Goal: Task Accomplishment & Management: Complete application form

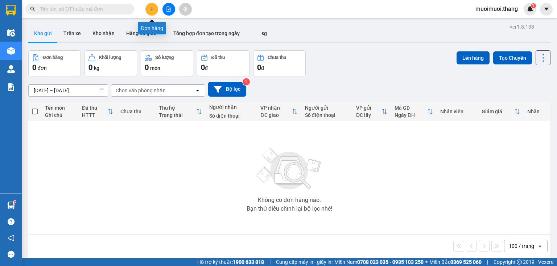
click at [154, 6] on button at bounding box center [151, 9] width 13 height 13
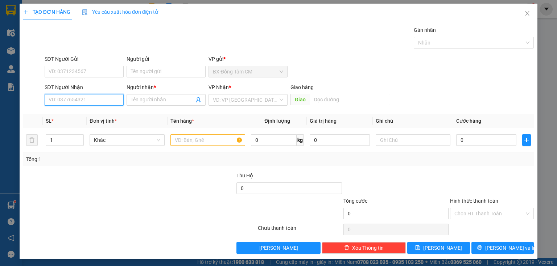
click at [91, 98] on input "SĐT Người Nhận" at bounding box center [84, 100] width 79 height 12
click at [58, 101] on input "0932642485" at bounding box center [84, 100] width 79 height 12
type input "0932642485"
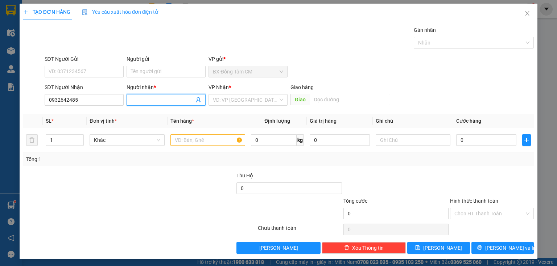
click at [148, 102] on input "Người nhận *" at bounding box center [162, 100] width 63 height 8
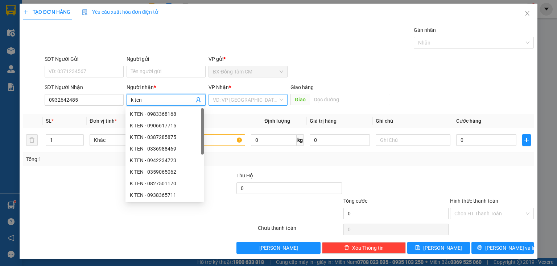
type input "k ten"
click at [244, 97] on input "search" at bounding box center [245, 100] width 65 height 11
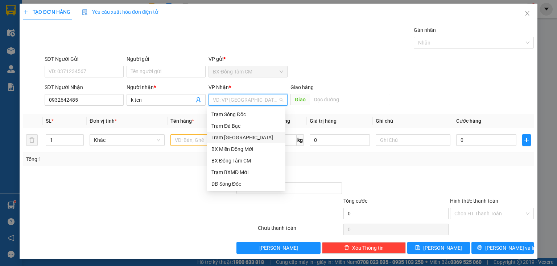
drag, startPoint x: 255, startPoint y: 139, endPoint x: 285, endPoint y: 127, distance: 33.0
click at [256, 139] on div "Trạm [GEOGRAPHIC_DATA]" at bounding box center [246, 138] width 70 height 8
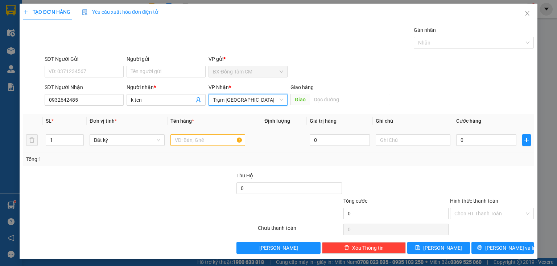
click at [329, 105] on div "Giao" at bounding box center [340, 100] width 100 height 12
click at [331, 100] on input "text" at bounding box center [350, 100] width 80 height 12
type input "long an"
click at [237, 144] on input "text" at bounding box center [207, 140] width 75 height 12
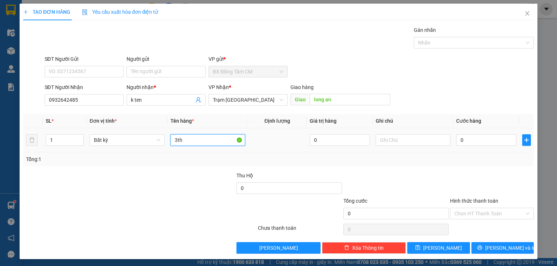
type input "3th"
type input "1"
type input "15"
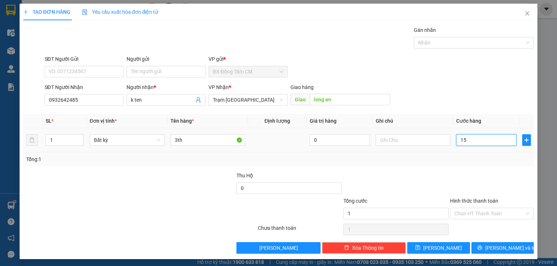
type input "15"
type input "150"
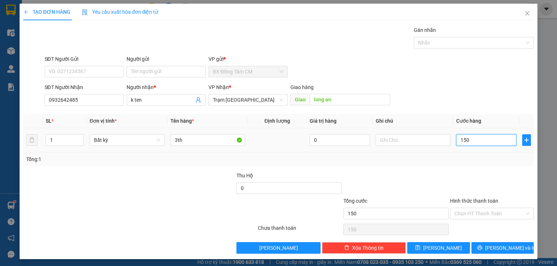
type input "1.500"
type input "15.000"
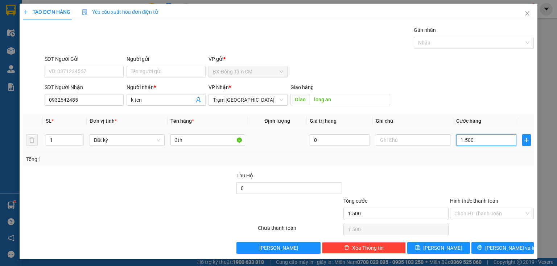
type input "15.000"
type input "150.000"
click at [461, 145] on input "150.000" at bounding box center [486, 140] width 60 height 12
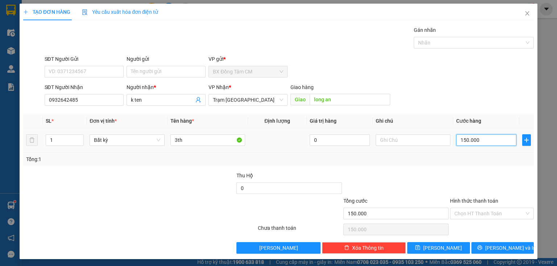
type input "10.000"
type input "130.000"
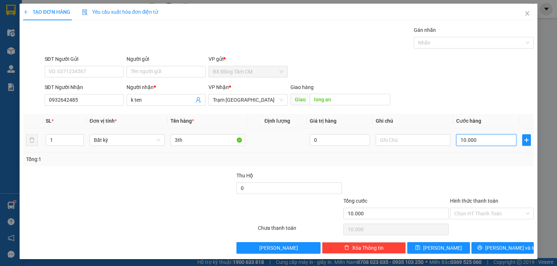
type input "130.000"
click at [476, 245] on button "[PERSON_NAME] và In" at bounding box center [502, 248] width 63 height 12
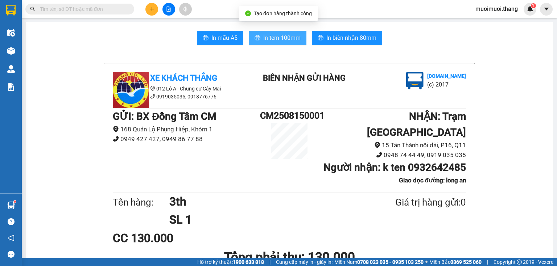
click at [293, 43] on button "In tem 100mm" at bounding box center [278, 38] width 58 height 14
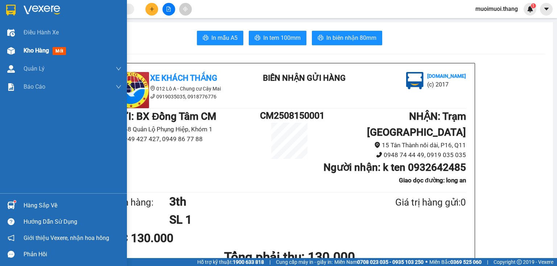
click at [41, 52] on span "Kho hàng" at bounding box center [36, 50] width 25 height 7
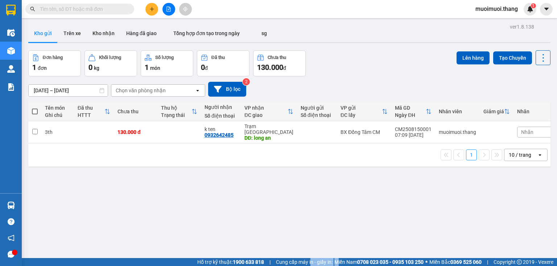
drag, startPoint x: 315, startPoint y: 278, endPoint x: 332, endPoint y: 277, distance: 16.7
click at [332, 266] on html "Kết quả tìm kiếm ( 0 ) Bộ lọc No Data muoimuoi.thang 1 Điều hành xe Kho hàng mớ…" at bounding box center [278, 133] width 557 height 266
click at [153, 8] on icon "plus" at bounding box center [151, 9] width 5 height 5
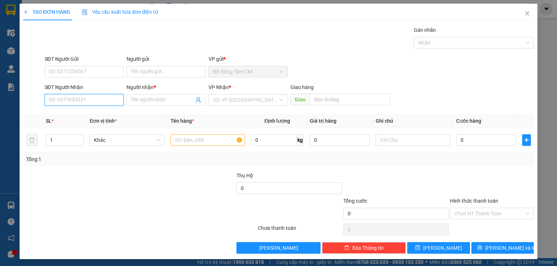
click at [91, 101] on input "SĐT Người Nhận" at bounding box center [84, 100] width 79 height 12
click at [59, 104] on input "0964097941" at bounding box center [84, 100] width 79 height 12
click at [67, 104] on input "0964097941" at bounding box center [84, 100] width 79 height 12
type input "0964097941"
click at [157, 101] on input "Người nhận *" at bounding box center [162, 100] width 63 height 8
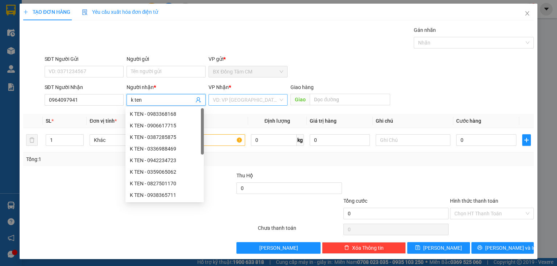
type input "k ten"
click at [236, 94] on div "VD: VP [GEOGRAPHIC_DATA]" at bounding box center [247, 100] width 79 height 12
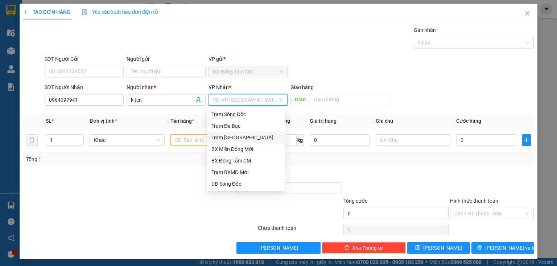
click at [243, 134] on div "Trạm [GEOGRAPHIC_DATA]" at bounding box center [246, 138] width 70 height 8
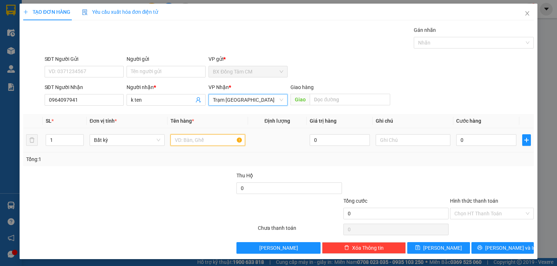
click at [216, 137] on input "text" at bounding box center [207, 140] width 75 height 12
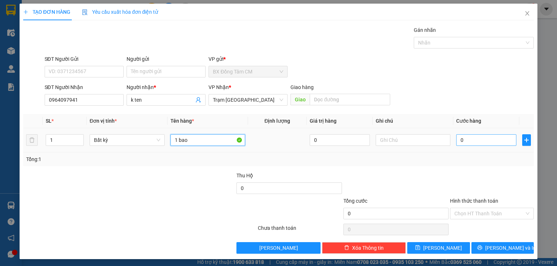
type input "1 bao"
click at [463, 142] on input "0" at bounding box center [486, 140] width 60 height 12
type input "5"
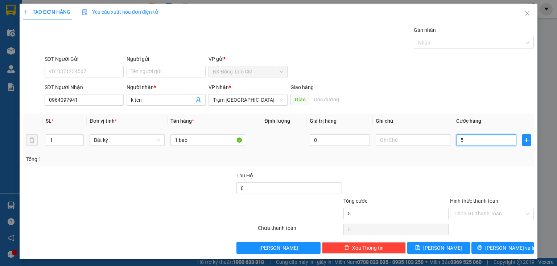
type input "50"
type input "500"
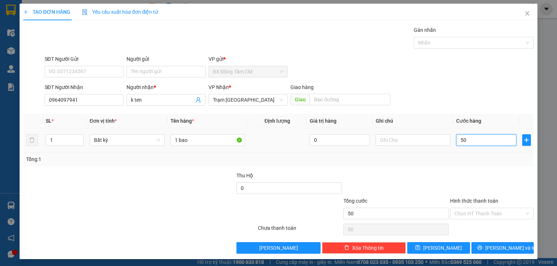
type input "500"
type input "5.000"
type input "50.000"
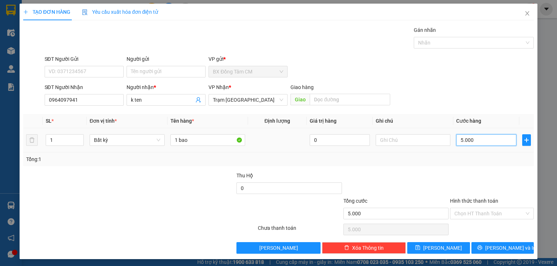
type input "50.000"
click at [474, 248] on button "[PERSON_NAME] và In" at bounding box center [502, 248] width 63 height 12
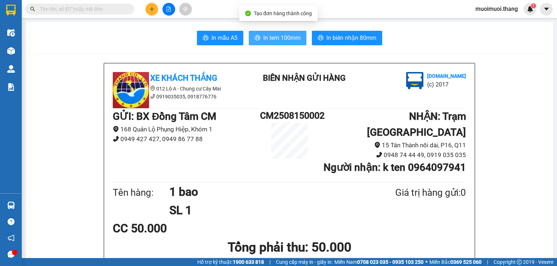
click at [279, 34] on span "In tem 100mm" at bounding box center [281, 37] width 37 height 9
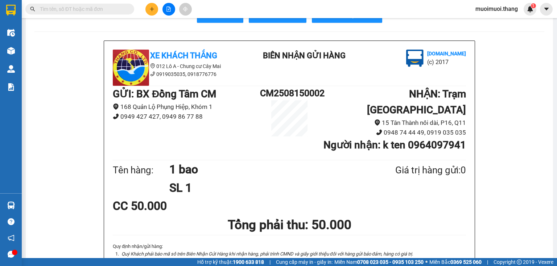
scroll to position [58, 0]
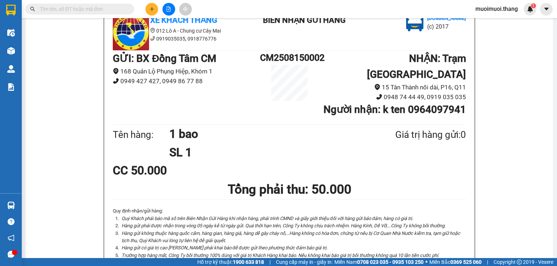
drag, startPoint x: 162, startPoint y: 12, endPoint x: 158, endPoint y: 13, distance: 4.1
click at [162, 12] on div at bounding box center [168, 9] width 54 height 13
click at [152, 11] on icon "plus" at bounding box center [151, 9] width 5 height 5
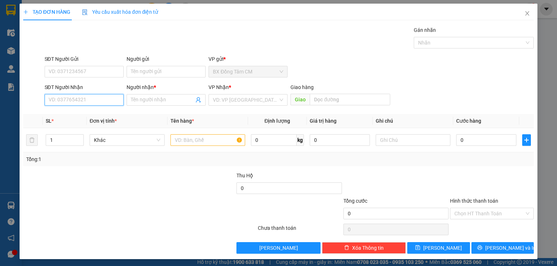
click at [74, 99] on input "SĐT Người Nhận" at bounding box center [84, 100] width 79 height 12
type input "0943785526"
drag, startPoint x: 83, startPoint y: 116, endPoint x: 196, endPoint y: 120, distance: 113.5
click at [86, 116] on div "0943785526 - K TEN" at bounding box center [84, 114] width 70 height 8
type input "K TEN"
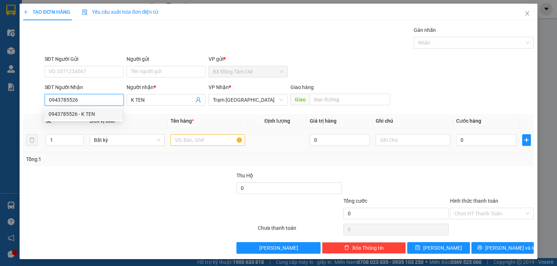
type input "0943785526"
click at [194, 137] on input "text" at bounding box center [207, 140] width 75 height 12
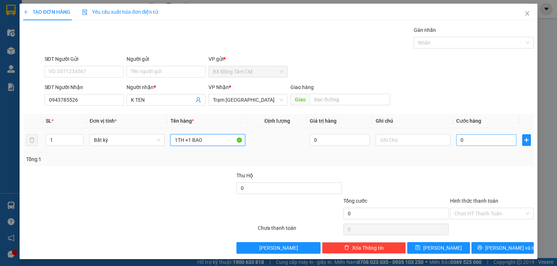
type input "1TH +1 BAO"
type input "7"
type input "70"
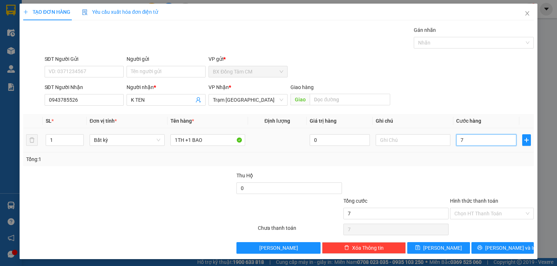
type input "70"
type input "700"
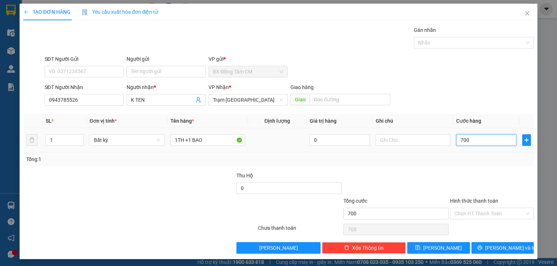
type input "7.000"
type input "70.000"
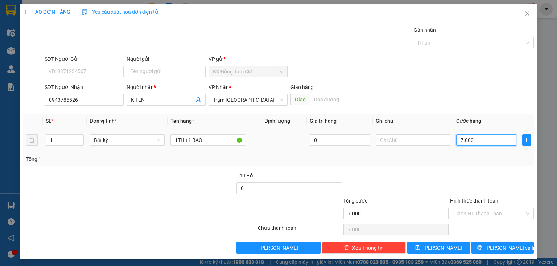
type input "70.000"
click at [481, 216] on input "Hình thức thanh toán" at bounding box center [489, 213] width 70 height 11
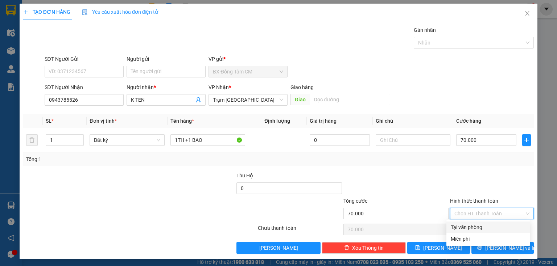
click at [484, 222] on div "Tại văn phòng" at bounding box center [487, 228] width 83 height 12
type input "0"
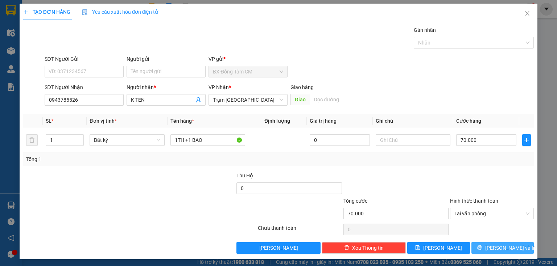
click at [481, 249] on button "[PERSON_NAME] và In" at bounding box center [502, 248] width 63 height 12
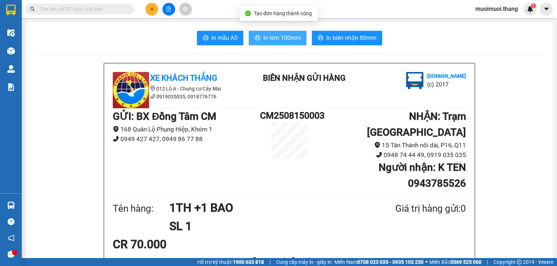
click at [259, 43] on button "In tem 100mm" at bounding box center [278, 38] width 58 height 14
click at [146, 10] on div at bounding box center [168, 9] width 54 height 13
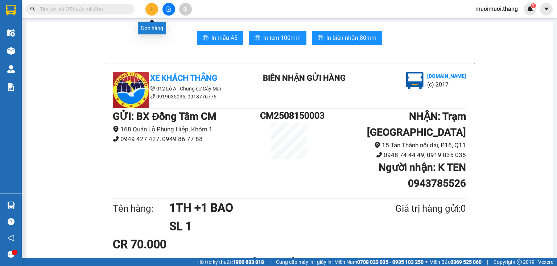
click at [149, 11] on icon "plus" at bounding box center [151, 9] width 5 height 5
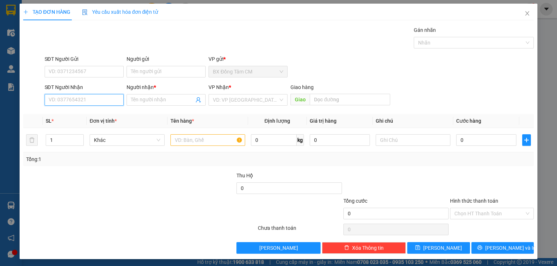
click at [72, 98] on input "SĐT Người Nhận" at bounding box center [84, 100] width 79 height 12
click at [58, 104] on input "0969494844" at bounding box center [84, 100] width 79 height 12
type input "0969494844"
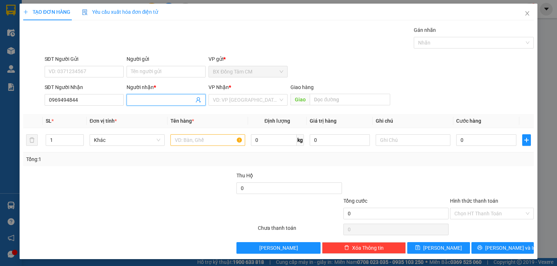
click at [160, 99] on input "Người nhận *" at bounding box center [162, 100] width 63 height 8
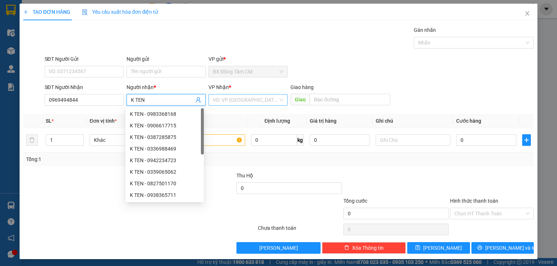
type input "K TEN"
click at [254, 102] on input "search" at bounding box center [245, 100] width 65 height 11
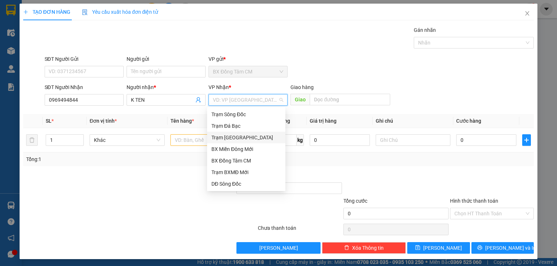
click at [239, 137] on div "Trạm [GEOGRAPHIC_DATA]" at bounding box center [246, 138] width 70 height 8
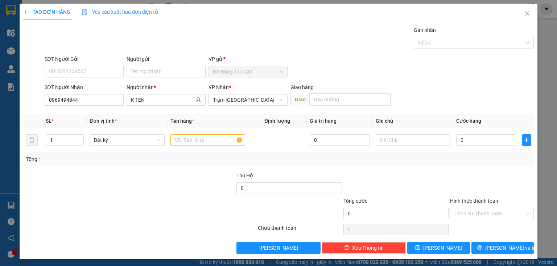
click at [348, 103] on input "text" at bounding box center [350, 100] width 80 height 12
click at [216, 136] on input "text" at bounding box center [207, 140] width 75 height 12
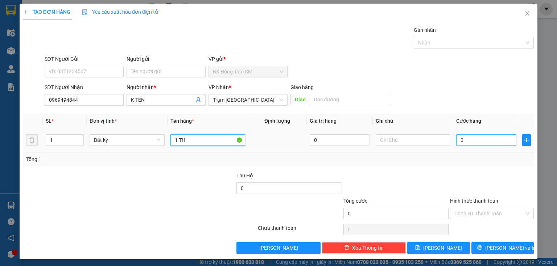
type input "1 TH"
click at [474, 137] on input "0" at bounding box center [486, 140] width 60 height 12
type input "6"
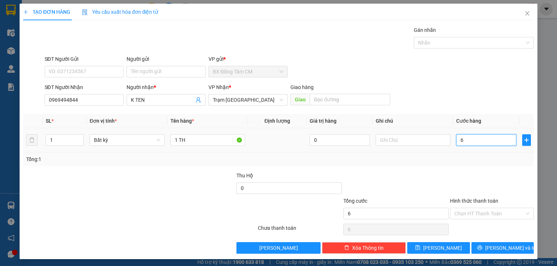
type input "60"
type input "600"
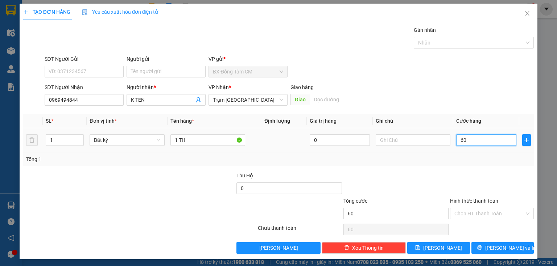
type input "600"
type input "6.000"
type input "60.000"
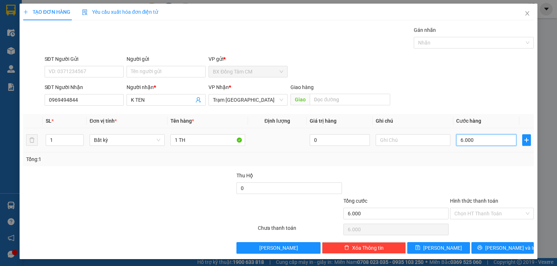
type input "60.000"
click at [468, 211] on input "Hình thức thanh toán" at bounding box center [489, 213] width 70 height 11
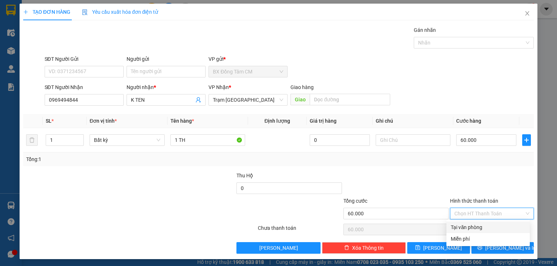
click at [488, 228] on div "Tại văn phòng" at bounding box center [488, 228] width 75 height 8
type input "0"
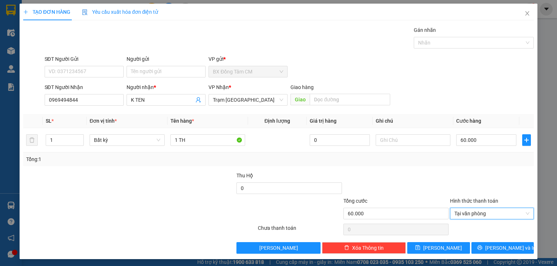
click at [480, 240] on div "Transit Pickup Surcharge Ids Transit Deliver Surcharge Ids Transit Deliver Surc…" at bounding box center [278, 140] width 510 height 228
click at [477, 243] on button "[PERSON_NAME] và In" at bounding box center [502, 248] width 63 height 12
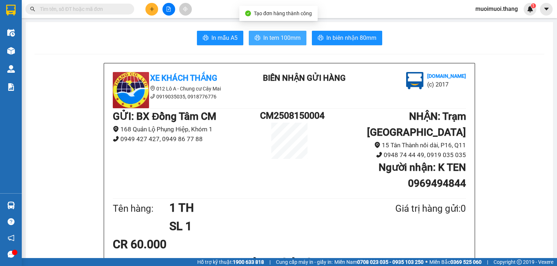
click at [255, 37] on icon "printer" at bounding box center [256, 37] width 5 height 5
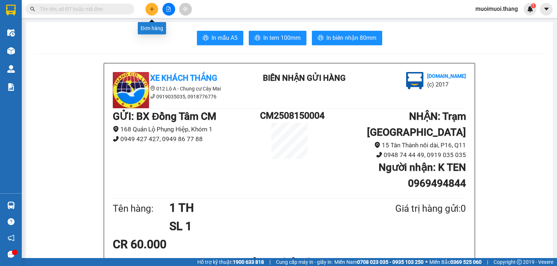
click at [162, 12] on div at bounding box center [168, 9] width 54 height 13
drag, startPoint x: 146, startPoint y: 20, endPoint x: 158, endPoint y: 0, distance: 23.7
click at [152, 10] on section "Kết quả tìm kiếm ( 0 ) Bộ lọc No Data muoimuoi.thang 1 Điều hành xe Kho hàng mớ…" at bounding box center [278, 133] width 557 height 266
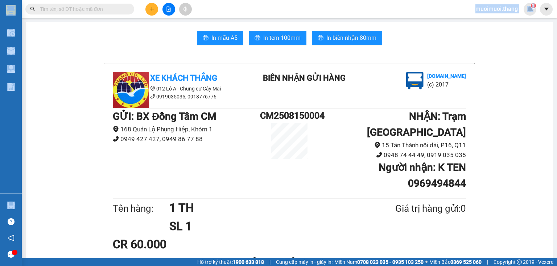
click at [150, 7] on icon "plus" at bounding box center [151, 9] width 5 height 5
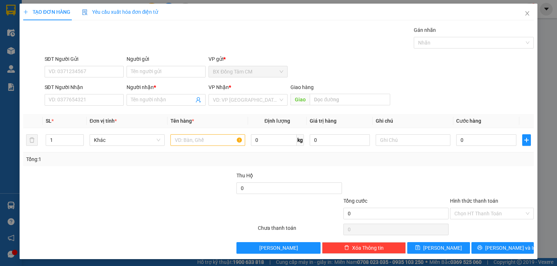
click at [103, 106] on div "SĐT Người Nhận VD: 0377654321" at bounding box center [84, 95] width 79 height 25
click at [101, 103] on input "SĐT Người Nhận" at bounding box center [84, 100] width 79 height 12
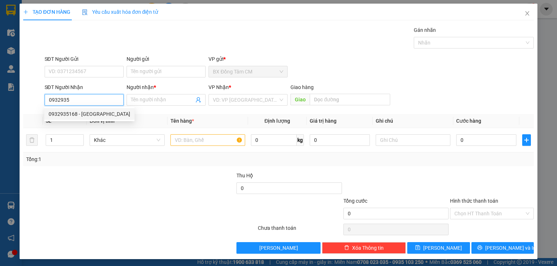
drag, startPoint x: 93, startPoint y: 113, endPoint x: 164, endPoint y: 109, distance: 70.8
click at [95, 112] on div "0932935168 - [GEOGRAPHIC_DATA]" at bounding box center [90, 114] width 82 height 8
type input "0932935168"
type input "HÀ"
type input "CAN THO"
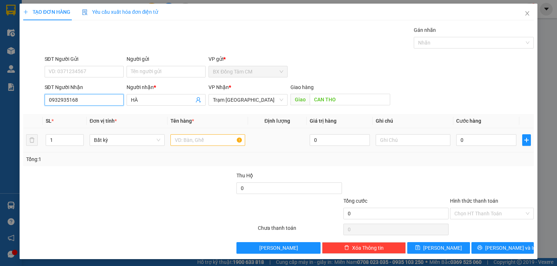
type input "0932935168"
click at [188, 137] on input "text" at bounding box center [207, 140] width 75 height 12
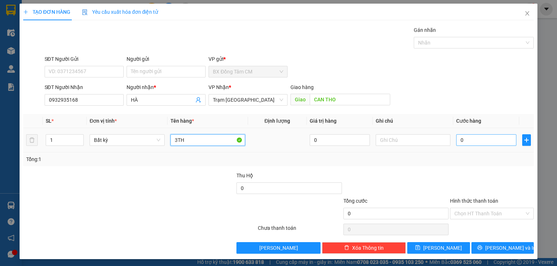
type input "3TH"
click at [474, 140] on input "0" at bounding box center [486, 140] width 60 height 12
type input "3"
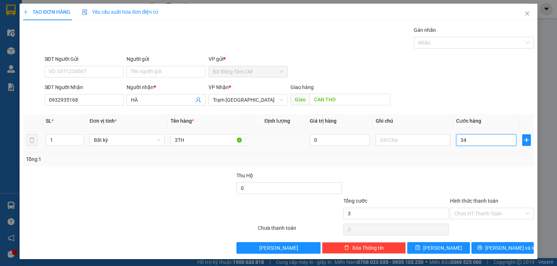
type input "345"
type input "3.450"
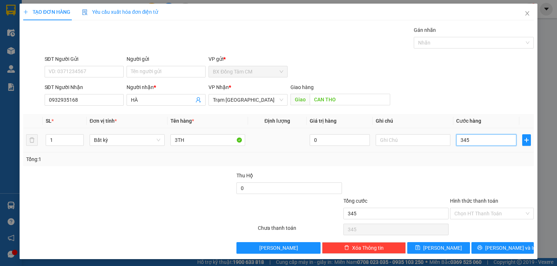
type input "3.450"
type input "34.500"
type input "345.000"
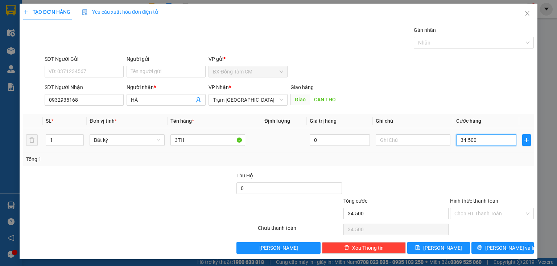
type input "345.000"
type input "34.500"
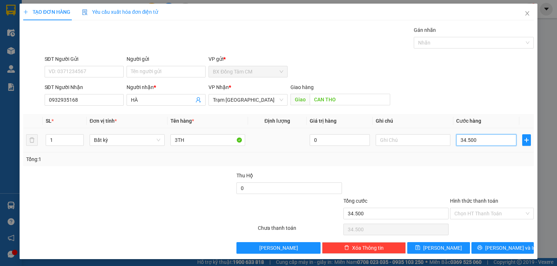
type input "3.450"
type input "345"
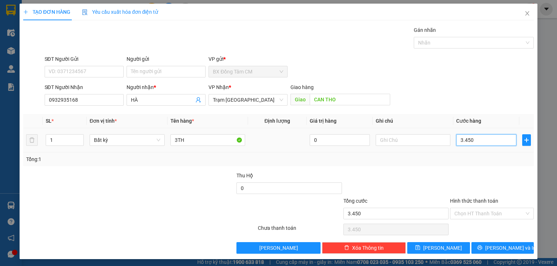
type input "345"
type input "34"
type input "340"
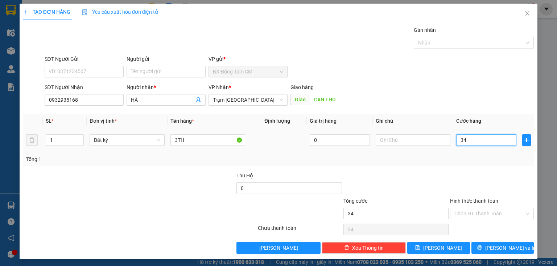
type input "340"
type input "3.400"
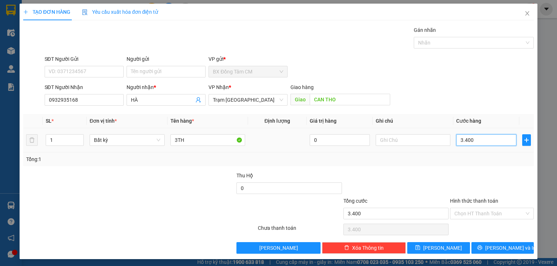
type input "34.000"
type input "340.000"
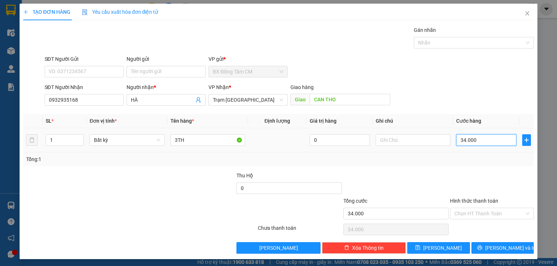
type input "340.000"
click at [479, 252] on button "[PERSON_NAME] và In" at bounding box center [502, 248] width 63 height 12
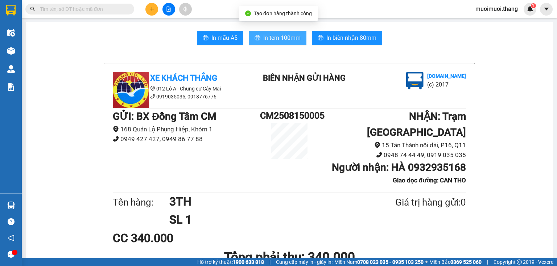
click at [288, 39] on span "In tem 100mm" at bounding box center [281, 37] width 37 height 9
drag, startPoint x: 155, startPoint y: 2, endPoint x: 151, endPoint y: 7, distance: 6.7
click at [155, 3] on div "Kết quả tìm kiếm ( 0 ) Bộ lọc No Data muoimuoi.thang 1" at bounding box center [278, 9] width 557 height 18
click at [151, 7] on icon "plus" at bounding box center [151, 9] width 5 height 5
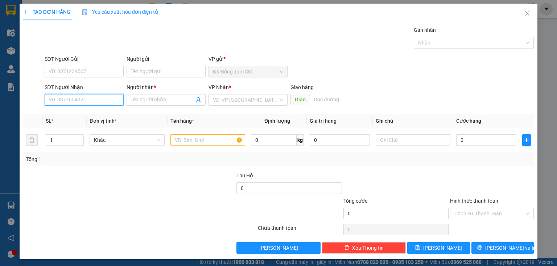
click at [83, 102] on input "SĐT Người Nhận" at bounding box center [84, 100] width 79 height 12
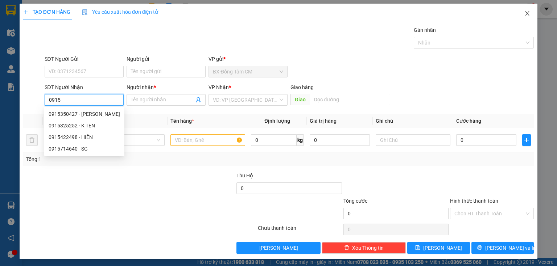
type input "0915"
click at [524, 16] on icon "close" at bounding box center [527, 14] width 6 height 6
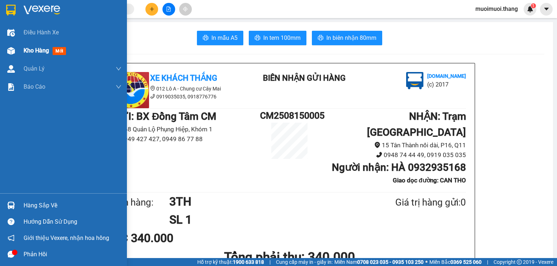
click at [53, 58] on div "Kho hàng mới" at bounding box center [73, 51] width 98 height 18
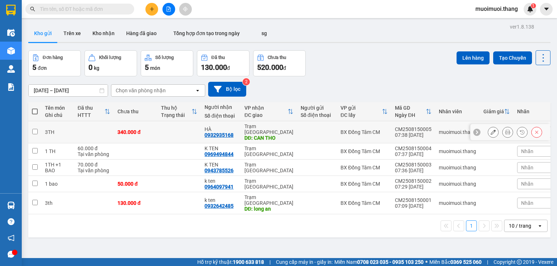
click at [229, 123] on td "HÀ 0932935168" at bounding box center [221, 132] width 40 height 22
checkbox input "true"
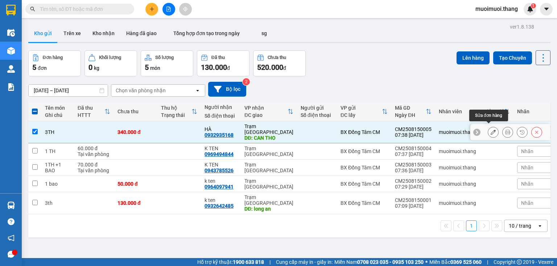
click at [489, 126] on button at bounding box center [493, 132] width 10 height 13
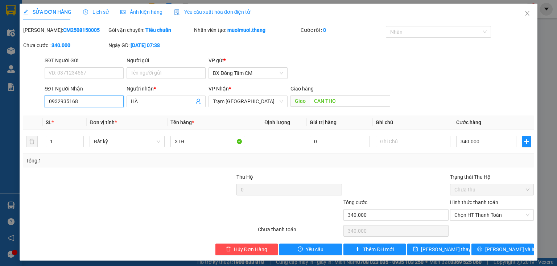
drag, startPoint x: 90, startPoint y: 101, endPoint x: 37, endPoint y: 107, distance: 53.6
click at [37, 107] on div "SĐT Người Nhận 0932935168 0932935168 Người nhận * HÀ VP Nhận * Trạm [GEOGRAPHIC…" at bounding box center [278, 97] width 512 height 25
click at [59, 104] on input "0988997236" at bounding box center [84, 102] width 79 height 12
click at [57, 106] on input "0988997236" at bounding box center [84, 102] width 79 height 12
click at [64, 104] on input "0988997236" at bounding box center [84, 102] width 79 height 12
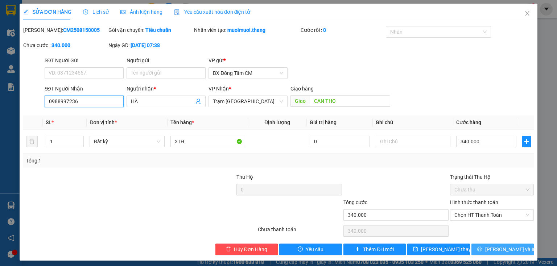
type input "0988997236"
click at [486, 254] on button "[PERSON_NAME] và In" at bounding box center [502, 250] width 63 height 12
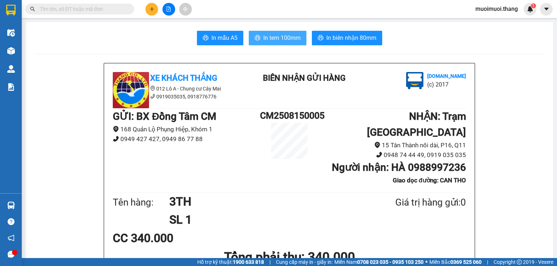
click at [266, 32] on button "In tem 100mm" at bounding box center [278, 38] width 58 height 14
click at [149, 8] on icon "plus" at bounding box center [151, 9] width 5 height 5
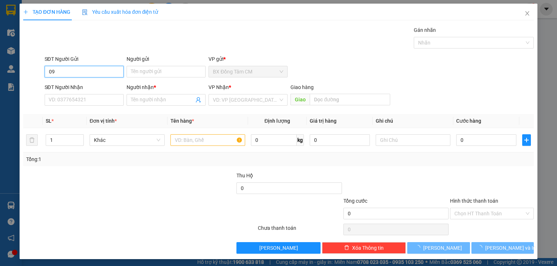
type input "0"
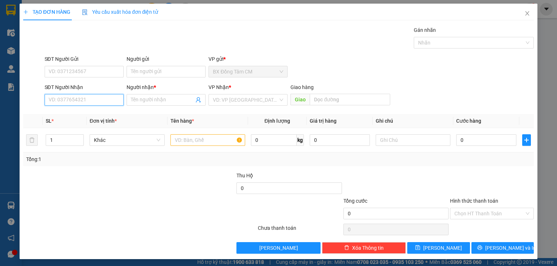
click at [52, 101] on input "SĐT Người Nhận" at bounding box center [84, 100] width 79 height 12
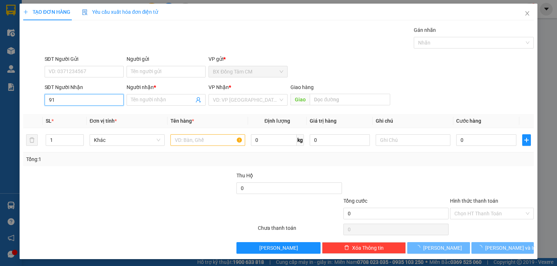
type input "9"
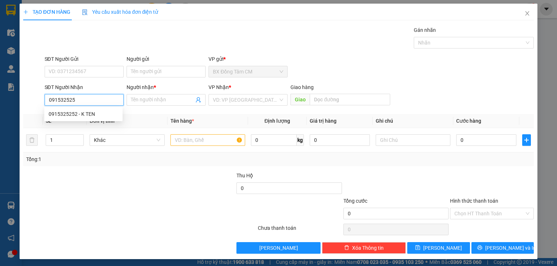
type input "0915325252"
drag, startPoint x: 61, startPoint y: 117, endPoint x: 169, endPoint y: 132, distance: 109.3
click at [64, 117] on div "0915325252 - K TEN" at bounding box center [84, 114] width 70 height 8
type input "K TEN"
type input "VINH LONG"
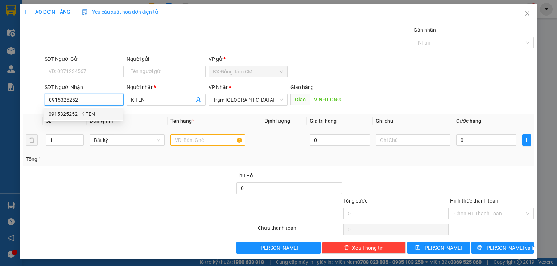
type input "0915325252"
click at [168, 137] on td at bounding box center [207, 140] width 80 height 24
click at [174, 139] on input "text" at bounding box center [207, 140] width 75 height 12
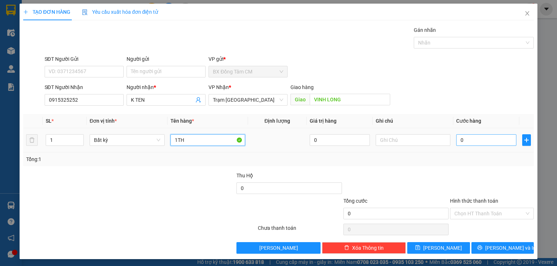
type input "1TH"
click at [466, 142] on input "0" at bounding box center [486, 140] width 60 height 12
type input "1"
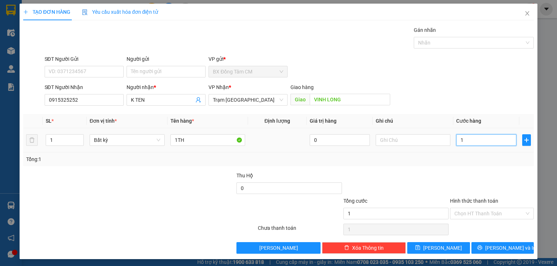
type input "12"
type input "120"
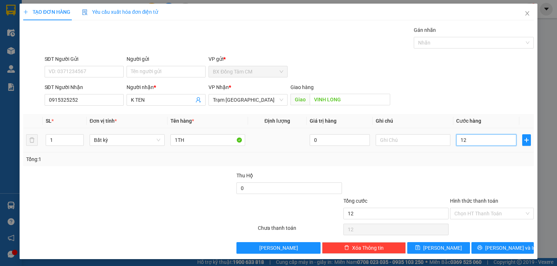
type input "120"
type input "1.200"
type input "12.000"
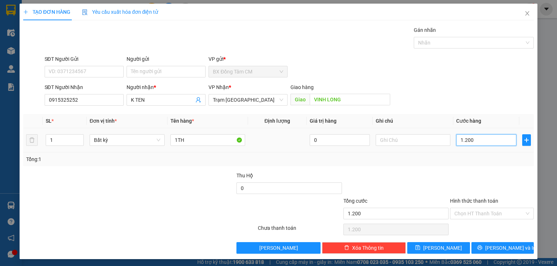
type input "12.000"
type input "120.000"
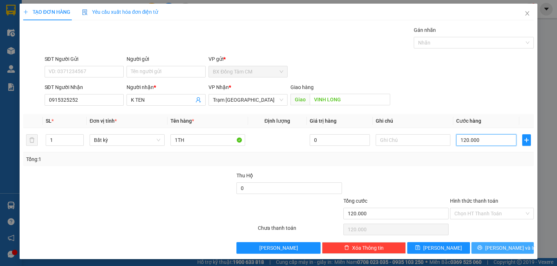
type input "120.000"
click at [493, 253] on button "[PERSON_NAME] và In" at bounding box center [502, 248] width 63 height 12
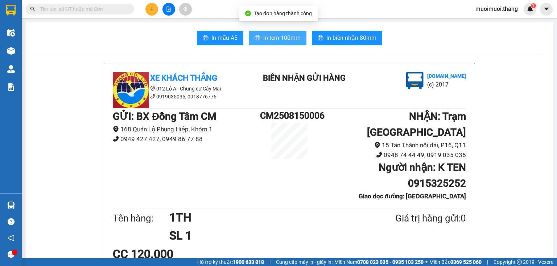
click at [286, 42] on span "In tem 100mm" at bounding box center [281, 37] width 37 height 9
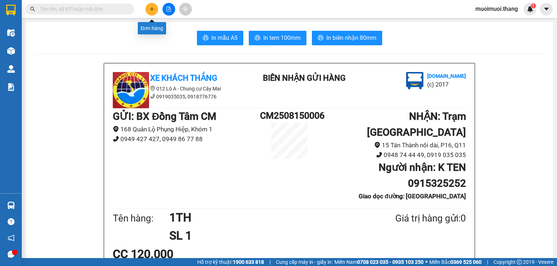
click at [156, 4] on button at bounding box center [151, 9] width 13 height 13
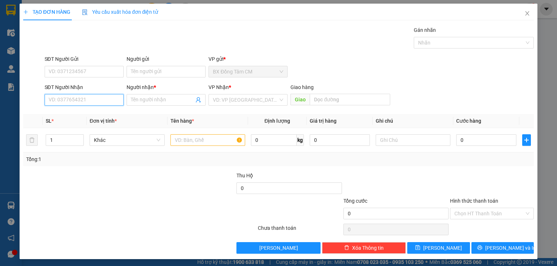
click at [79, 100] on input "SĐT Người Nhận" at bounding box center [84, 100] width 79 height 12
type input "0945024294"
click at [93, 103] on input "0945024294" at bounding box center [84, 100] width 79 height 12
click at [82, 110] on div "0945024294 - K TEN" at bounding box center [84, 114] width 70 height 8
type input "K TEN"
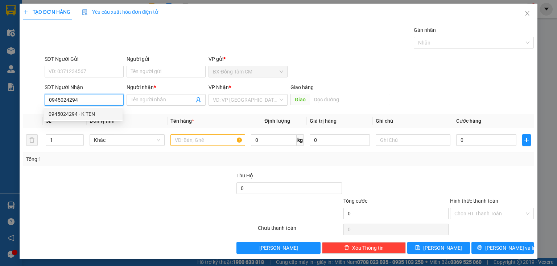
type input "BA DIEM"
type input "0945024294"
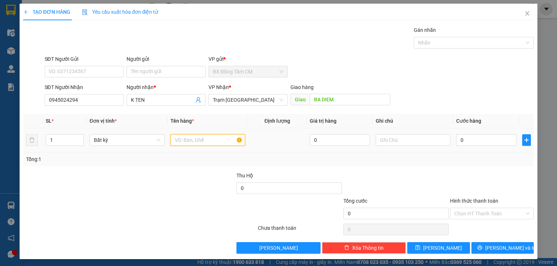
click at [170, 138] on input "text" at bounding box center [207, 140] width 75 height 12
type input "1 BAO"
click at [466, 134] on input "0" at bounding box center [486, 140] width 60 height 12
type input "5"
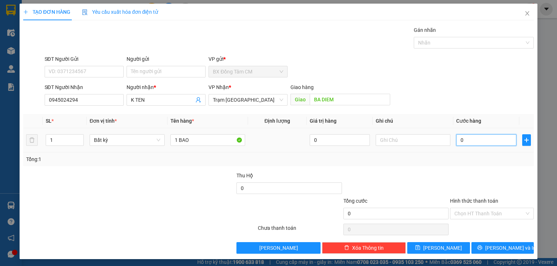
type input "5"
type input "50"
type input "500"
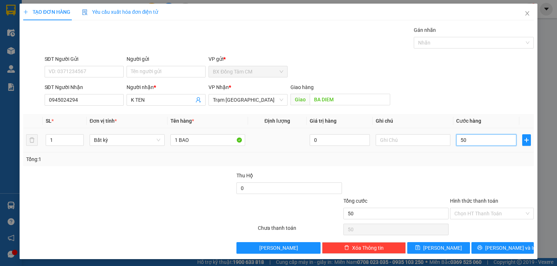
type input "500"
type input "5.000"
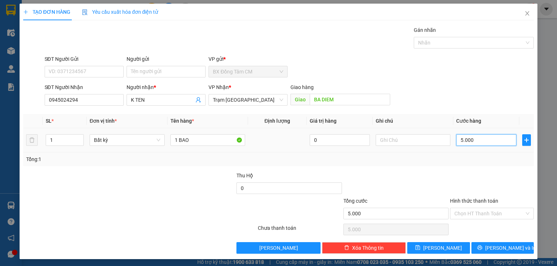
type input "50.000"
click at [460, 141] on input "50.000" at bounding box center [486, 140] width 60 height 12
type input "0.000"
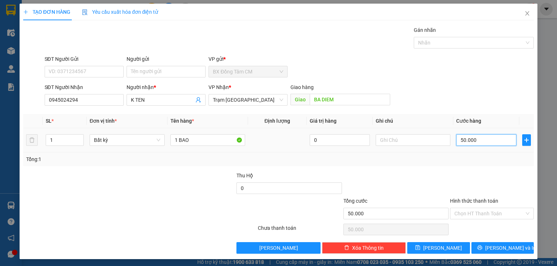
type input "0"
type input "40.000"
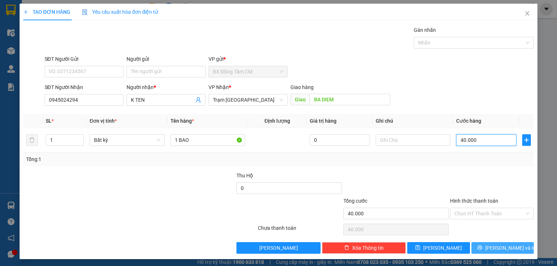
type input "40.000"
click at [486, 244] on button "[PERSON_NAME] và In" at bounding box center [502, 248] width 63 height 12
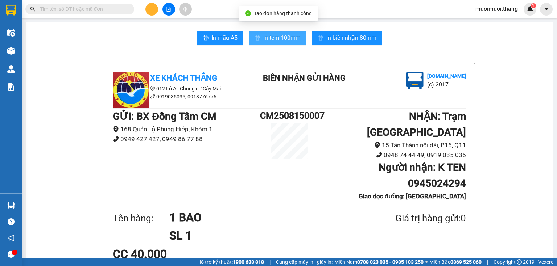
click at [264, 35] on span "In tem 100mm" at bounding box center [281, 37] width 37 height 9
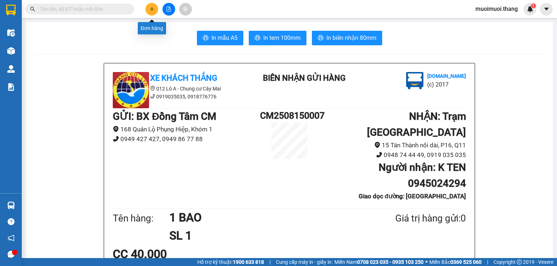
click at [149, 13] on button at bounding box center [151, 9] width 13 height 13
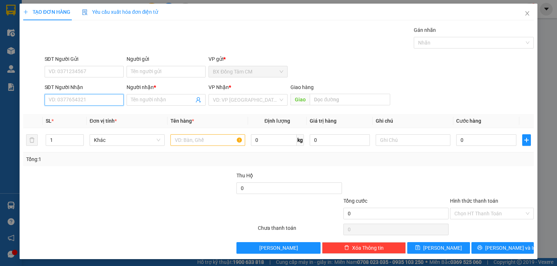
click at [63, 99] on input "SĐT Người Nhận" at bounding box center [84, 100] width 79 height 12
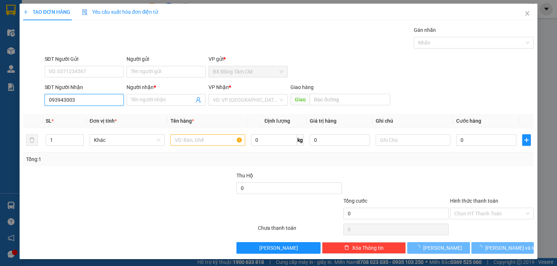
type input "0939430032"
click at [47, 112] on div "0939430032 - SG" at bounding box center [83, 114] width 78 height 12
type input "SG"
type input "VĨNH LONG"
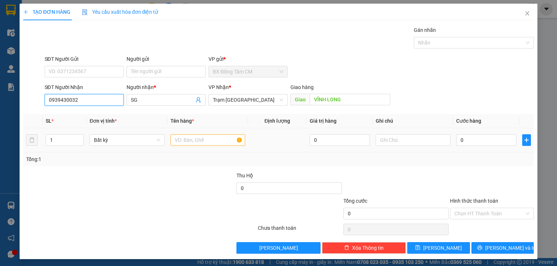
type input "0939430032"
click at [184, 140] on input "text" at bounding box center [207, 140] width 75 height 12
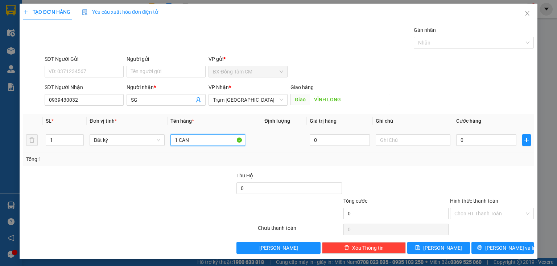
type input "1 CAN"
click at [487, 147] on td "0" at bounding box center [486, 140] width 66 height 24
click at [487, 144] on input "0" at bounding box center [486, 140] width 60 height 12
type input "5"
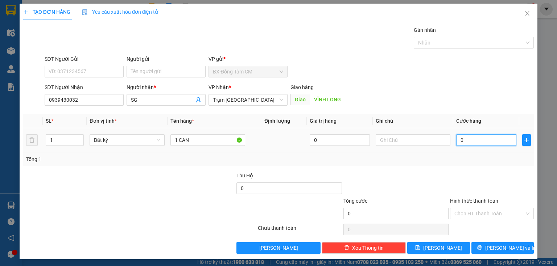
type input "5"
type input "50"
type input "500"
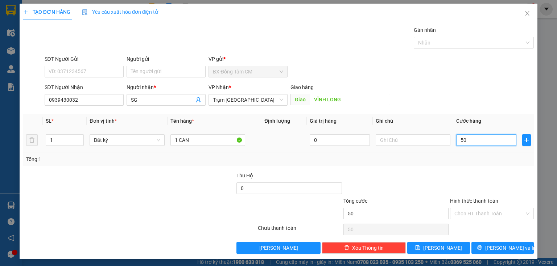
type input "500"
type input "5.000"
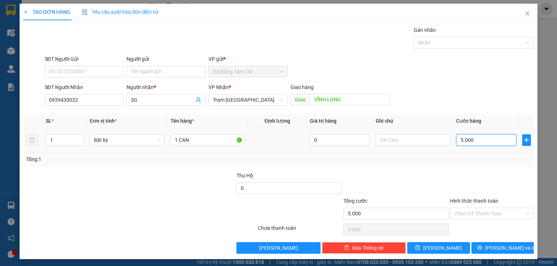
type input "50.000"
click at [473, 216] on input "Hình thức thanh toán" at bounding box center [489, 213] width 70 height 11
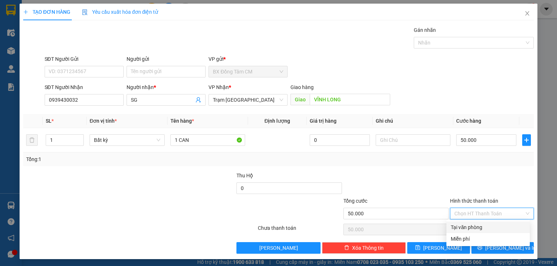
click at [478, 228] on div "Tại văn phòng" at bounding box center [488, 228] width 75 height 8
type input "0"
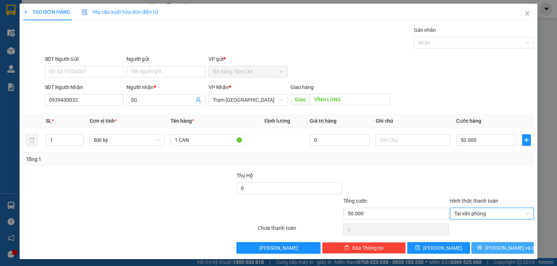
click at [479, 245] on button "[PERSON_NAME] và In" at bounding box center [502, 248] width 63 height 12
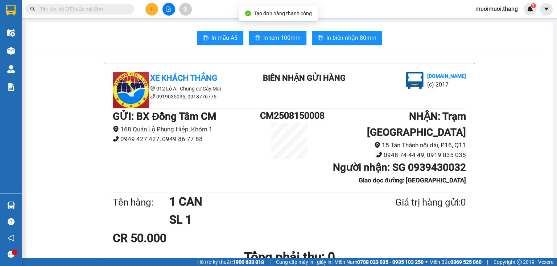
click at [271, 42] on button "In tem 100mm" at bounding box center [278, 38] width 58 height 14
click at [150, 9] on icon "plus" at bounding box center [151, 9] width 5 height 5
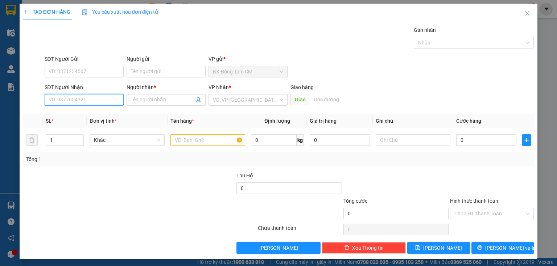
click at [79, 95] on input "SĐT Người Nhận" at bounding box center [84, 100] width 79 height 12
type input "0969020627"
click at [62, 107] on div "0969020627 0969020627 - K TEN" at bounding box center [83, 114] width 78 height 14
click at [74, 98] on input "0969020627" at bounding box center [84, 100] width 79 height 12
drag, startPoint x: 83, startPoint y: 113, endPoint x: 88, endPoint y: 115, distance: 5.6
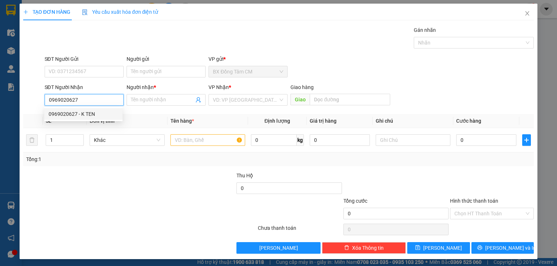
click at [84, 113] on div "0969020627 - K TEN" at bounding box center [84, 114] width 70 height 8
type input "K TEN"
type input "[PERSON_NAME]"
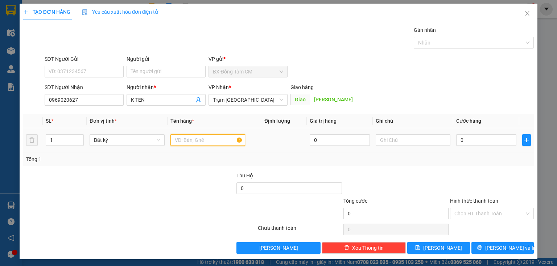
click at [189, 137] on input "text" at bounding box center [207, 140] width 75 height 12
type input "1TH"
drag, startPoint x: 457, startPoint y: 126, endPoint x: 458, endPoint y: 138, distance: 11.7
click at [458, 138] on table "SL * Đơn vị tính * Tên hàng * Định lượng Giá trị hàng Ghi chú Cước hàng 1 Bất k…" at bounding box center [278, 133] width 510 height 38
click at [458, 138] on input "0" at bounding box center [486, 140] width 60 height 12
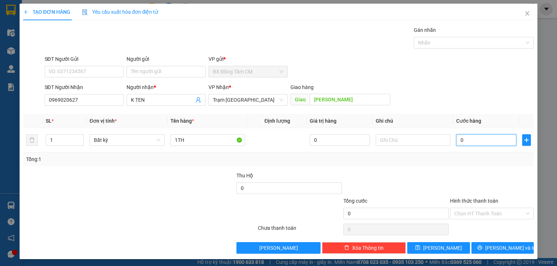
type input "4"
type input "40"
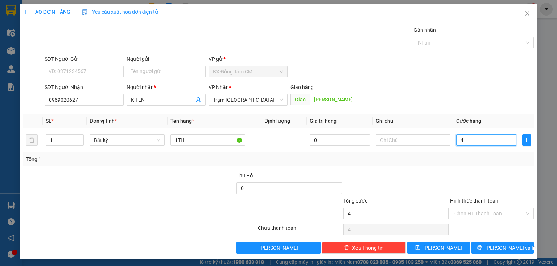
type input "40"
type input "400"
type input "4.000"
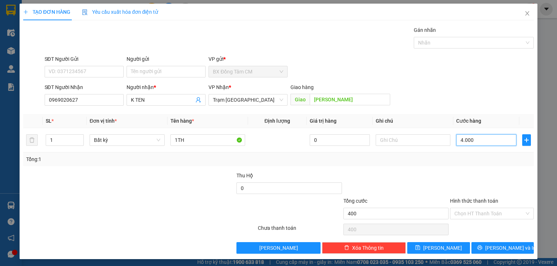
type input "4.000"
click at [468, 213] on input "Hình thức thanh toán" at bounding box center [489, 213] width 70 height 11
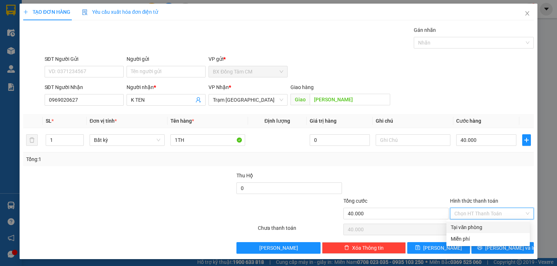
drag, startPoint x: 452, startPoint y: 229, endPoint x: 470, endPoint y: 232, distance: 18.0
click at [458, 229] on div "Tại văn phòng" at bounding box center [488, 228] width 75 height 8
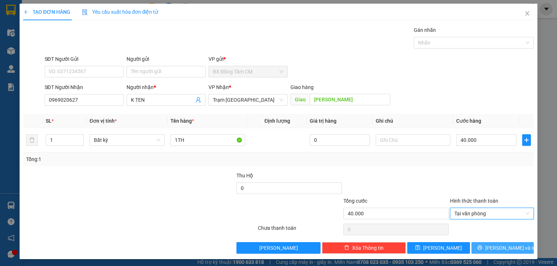
drag, startPoint x: 496, startPoint y: 251, endPoint x: 494, endPoint y: 248, distance: 3.7
click at [497, 251] on span "[PERSON_NAME] và In" at bounding box center [510, 248] width 51 height 8
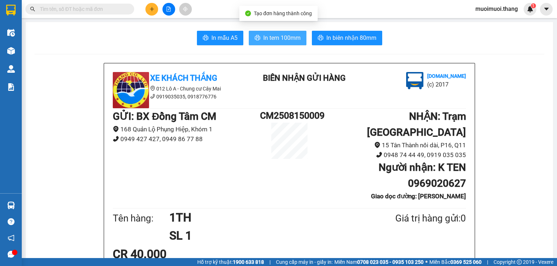
click at [279, 38] on span "In tem 100mm" at bounding box center [281, 37] width 37 height 9
click at [157, 1] on div "Kết quả tìm kiếm ( 0 ) Bộ lọc No Data muoimuoi.thang 1" at bounding box center [278, 9] width 557 height 18
click at [157, 4] on div at bounding box center [168, 9] width 54 height 13
click at [151, 9] on icon "plus" at bounding box center [152, 9] width 4 height 0
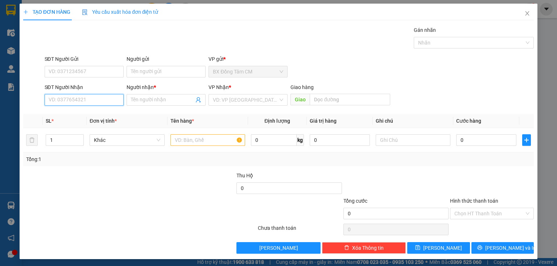
click at [97, 97] on input "SĐT Người Nhận" at bounding box center [84, 100] width 79 height 12
click at [59, 104] on input "0904598579" at bounding box center [84, 100] width 79 height 12
click at [65, 102] on input "0904598579" at bounding box center [84, 100] width 79 height 12
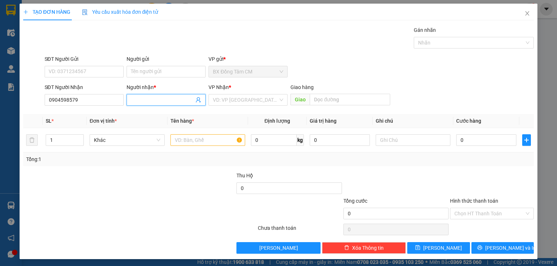
click at [145, 101] on input "Người nhận *" at bounding box center [162, 100] width 63 height 8
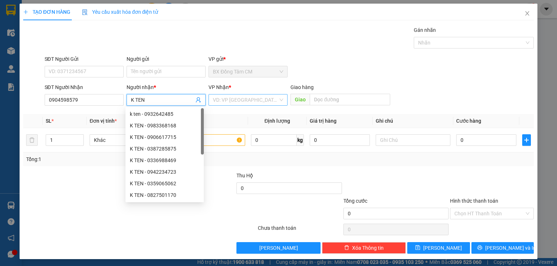
click at [229, 103] on input "search" at bounding box center [245, 100] width 65 height 11
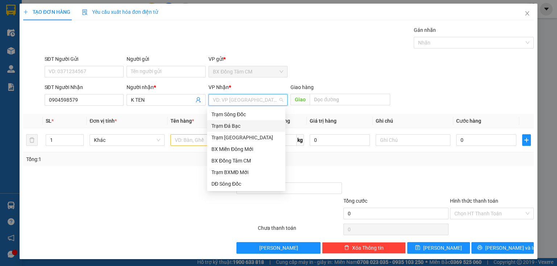
click at [254, 137] on div "Trạm [GEOGRAPHIC_DATA]" at bounding box center [246, 138] width 70 height 8
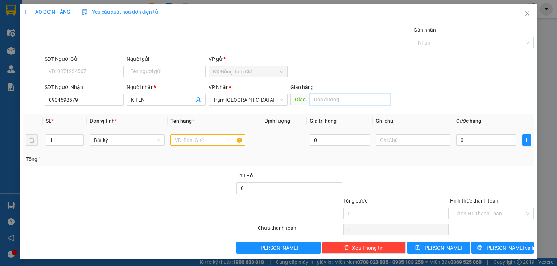
click at [329, 102] on input "text" at bounding box center [350, 100] width 80 height 12
click at [201, 141] on input "text" at bounding box center [207, 140] width 75 height 12
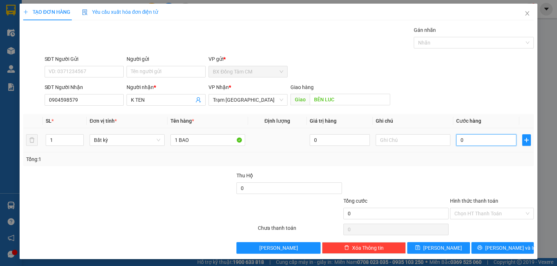
click at [478, 142] on input "0" at bounding box center [486, 140] width 60 height 12
click at [504, 250] on span "[PERSON_NAME] và In" at bounding box center [510, 248] width 51 height 8
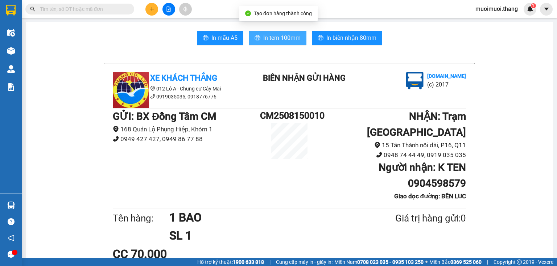
click at [265, 38] on span "In tem 100mm" at bounding box center [281, 37] width 37 height 9
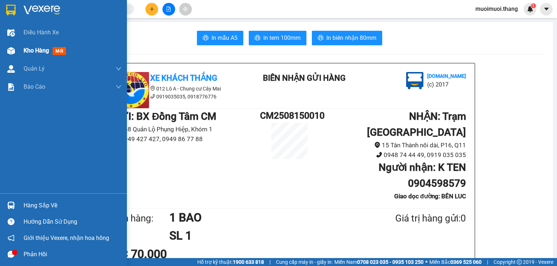
click at [43, 53] on span "Kho hàng" at bounding box center [36, 50] width 25 height 7
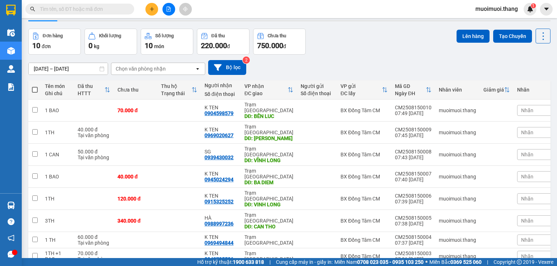
scroll to position [57, 0]
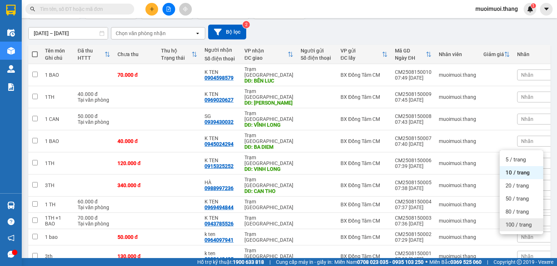
click at [527, 227] on span "100 / trang" at bounding box center [518, 224] width 26 height 7
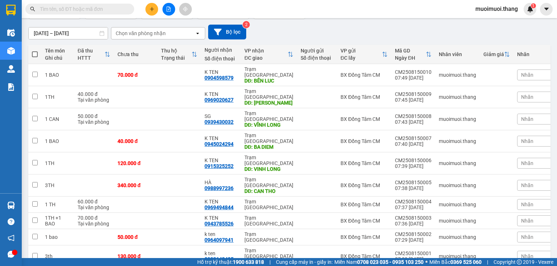
click at [35, 52] on span at bounding box center [35, 54] width 6 height 6
click at [35, 51] on input "checkbox" at bounding box center [35, 51] width 0 height 0
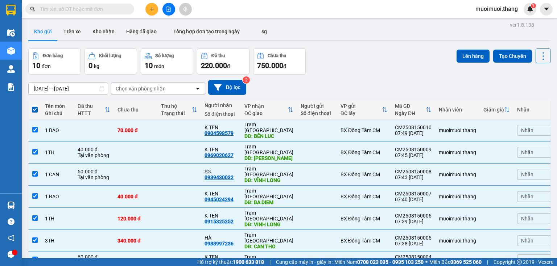
scroll to position [0, 0]
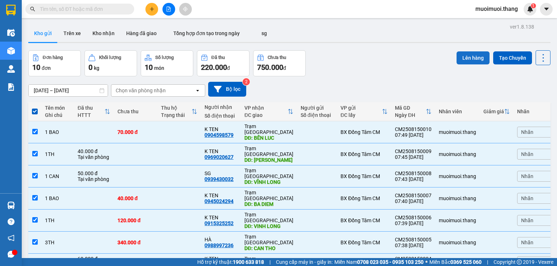
click at [473, 53] on button "Lên hàng" at bounding box center [472, 57] width 33 height 13
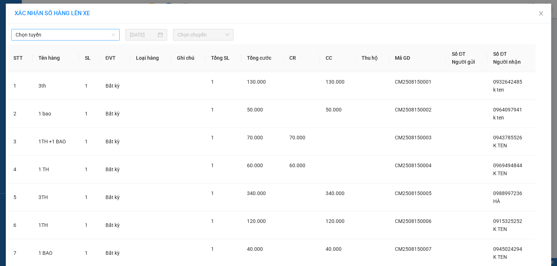
click at [35, 36] on span "Chọn tuyến" at bounding box center [66, 34] width 100 height 11
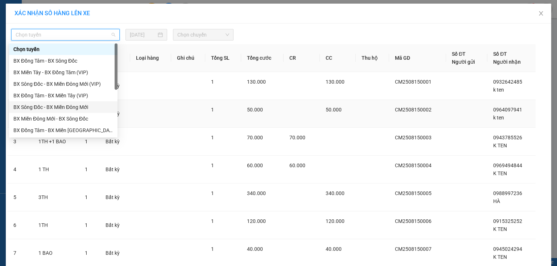
click at [18, 106] on div "BX Sông Đốc - BX Miền Đông Mới" at bounding box center [63, 107] width 100 height 8
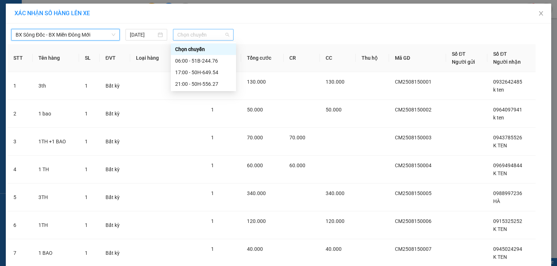
click at [182, 39] on span "Chọn chuyến" at bounding box center [203, 34] width 52 height 11
click at [181, 82] on div "21:00 - 50H-556.27" at bounding box center [203, 84] width 57 height 8
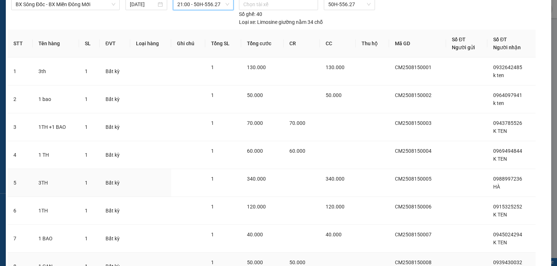
scroll to position [153, 0]
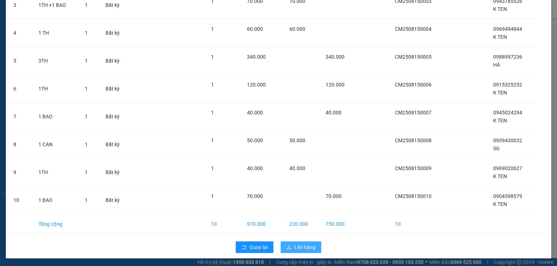
click at [295, 245] on span "Lên hàng" at bounding box center [304, 248] width 21 height 8
